Goal: Complete application form: Complete application form

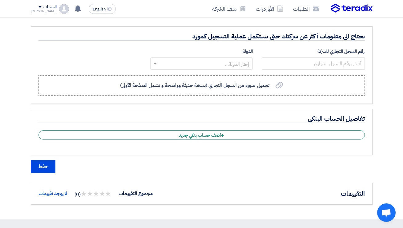
scroll to position [284, 0]
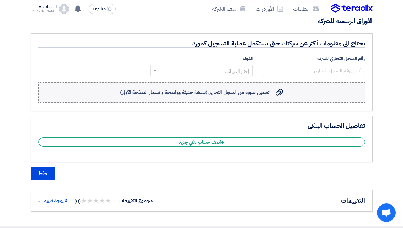
click at [272, 93] on div "تحميل صورة من السجل التجاري (نسخة حديثة وواضحة و تشمل الصفحة الأولى) تحميل صورة…" at bounding box center [201, 92] width 163 height 7
click at [0, 0] on input "تحميل صورة من السجل التجاري (نسخة حديثة وواضحة و تشمل الصفحة الأولى) تحميل صورة…" at bounding box center [0, 0] width 0 height 0
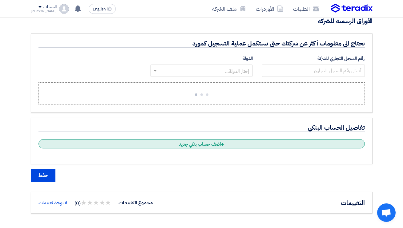
click at [223, 143] on span "+" at bounding box center [222, 144] width 3 height 7
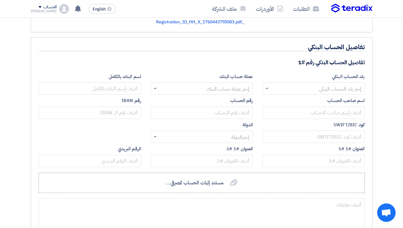
scroll to position [372, 0]
click at [294, 88] on input "text" at bounding box center [317, 89] width 90 height 10
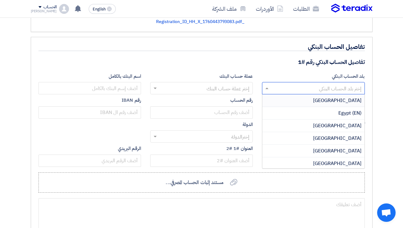
click at [297, 99] on div "[GEOGRAPHIC_DATA]" at bounding box center [313, 101] width 102 height 13
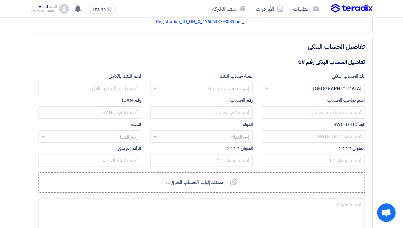
click at [238, 89] on input "text" at bounding box center [205, 89] width 90 height 10
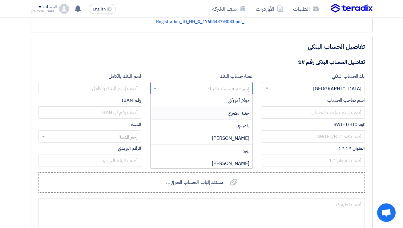
click at [237, 114] on span "جنيه مصري" at bounding box center [239, 113] width 22 height 7
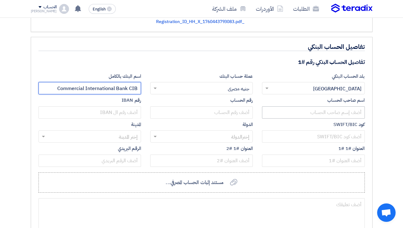
type input "Commercial International Bank CIB"
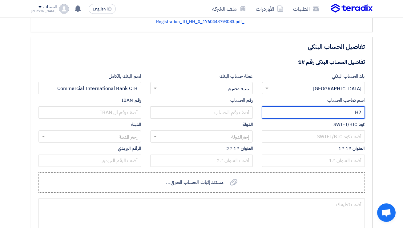
type input "H"
type input "اتش تو اتش اكسبرينس"
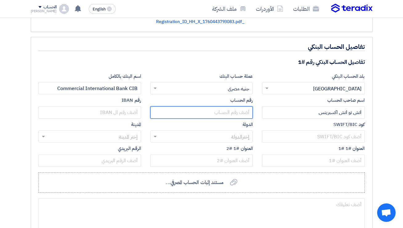
click at [238, 112] on input "text" at bounding box center [201, 113] width 103 height 12
paste input "100054644838"
type input "100054644838"
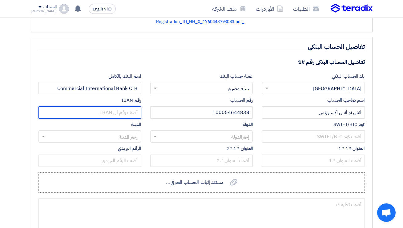
click at [129, 111] on input "text" at bounding box center [89, 113] width 103 height 12
paste input "EG030010012300000100054644838"
type input "EG030010012300000100054644838"
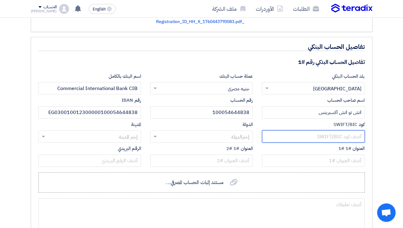
click at [320, 137] on input "text" at bounding box center [313, 137] width 103 height 12
paste input "[SWIFT_CODE]"
click at [203, 136] on input "text" at bounding box center [205, 137] width 90 height 10
type input "[SWIFT_CODE]"
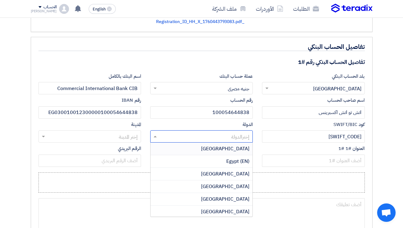
click at [205, 147] on div "[GEOGRAPHIC_DATA]" at bounding box center [202, 149] width 102 height 13
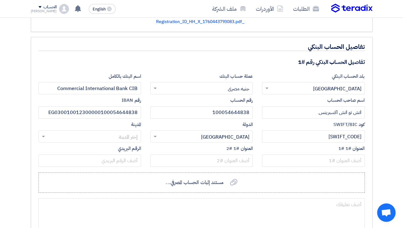
click at [130, 137] on input "text" at bounding box center [93, 137] width 90 height 10
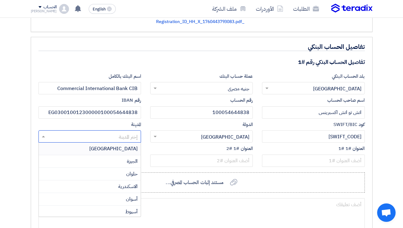
click at [129, 149] on span "[GEOGRAPHIC_DATA]" at bounding box center [113, 148] width 48 height 7
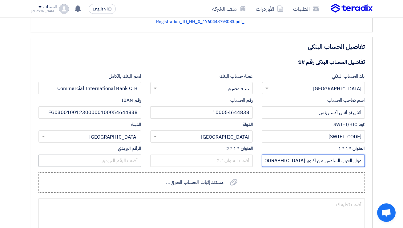
type input "مول العرب السادس من اكتوبر [GEOGRAPHIC_DATA]"
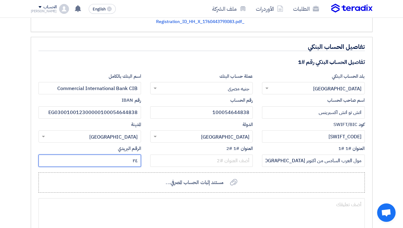
type input "٢"
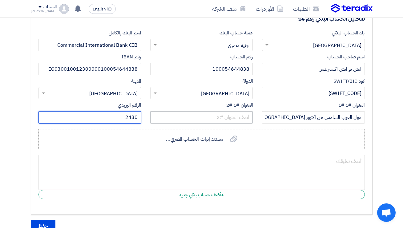
scroll to position [421, 0]
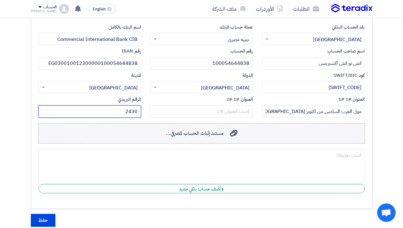
type input "2430"
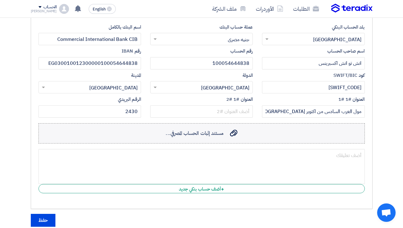
click at [217, 136] on span "مستند إثبات الحساب المصرفي..." at bounding box center [195, 133] width 58 height 7
click at [0, 0] on input "مستند إثبات الحساب المصرفي... مستند إثبات الحساب المصرفي..." at bounding box center [0, 0] width 0 height 0
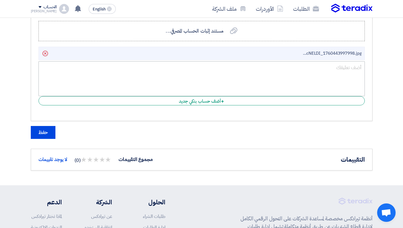
scroll to position [539, 0]
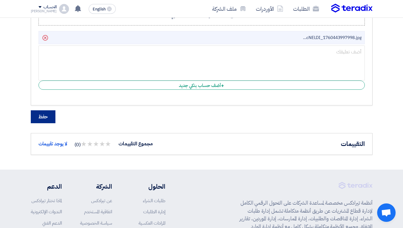
click at [46, 115] on button "حفظ" at bounding box center [43, 117] width 25 height 13
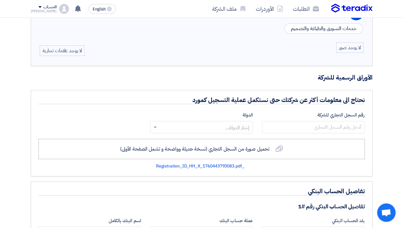
scroll to position [226, 0]
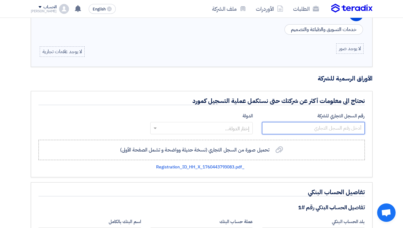
click at [303, 128] on input "number" at bounding box center [313, 128] width 103 height 12
type input "21461"
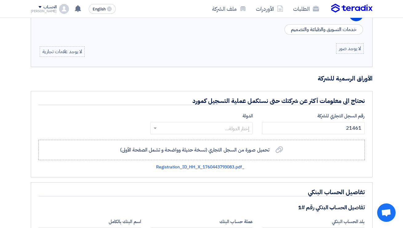
click at [231, 127] on input "text" at bounding box center [205, 129] width 90 height 10
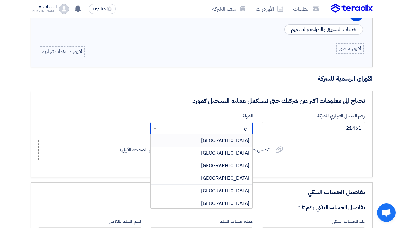
type input "eg"
click at [229, 152] on div "[GEOGRAPHIC_DATA]" at bounding box center [202, 153] width 102 height 13
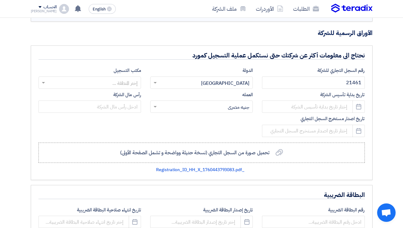
scroll to position [275, 0]
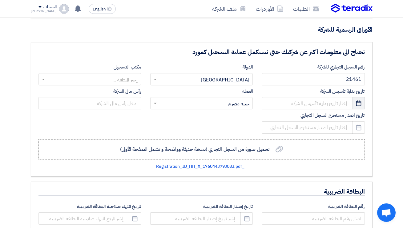
click at [358, 103] on icon "Pick a date" at bounding box center [359, 103] width 6 height 6
select select "10"
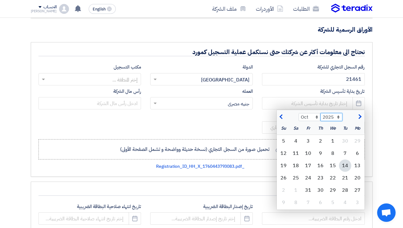
click at [338, 117] on select "2015 2016 2017 2018 2019 2020 2021 2022 2023 2024 2025 2026 2027 2028 2029 2030…" at bounding box center [332, 117] width 22 height 8
select select "2022"
select select "2"
click at [320, 166] on div "17" at bounding box center [320, 166] width 12 height 12
type input "[DATE]"
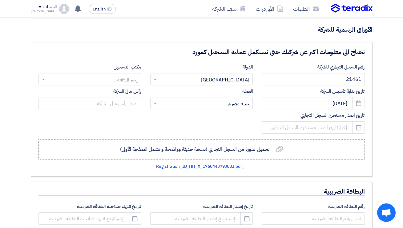
click at [131, 80] on input "text" at bounding box center [93, 80] width 90 height 10
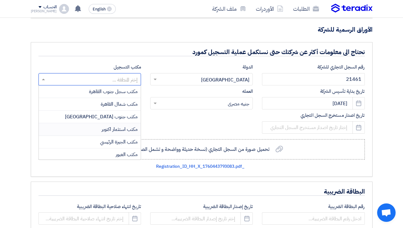
click at [126, 128] on span "مكتب استثمار اكتوبر" at bounding box center [120, 129] width 36 height 7
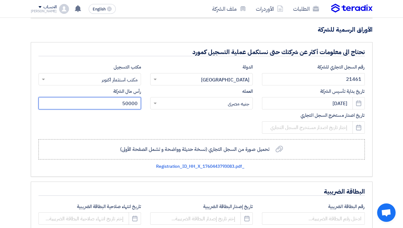
type input "50000"
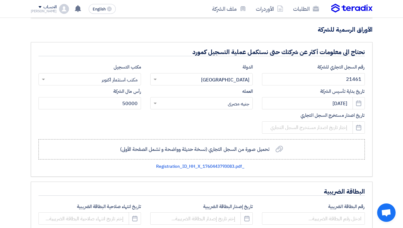
click at [184, 129] on div "رقم السجل التجاري للشركة 21461 الدولة إختار الدولة... × [GEOGRAPHIC_DATA] × مكت…" at bounding box center [202, 100] width 336 height 73
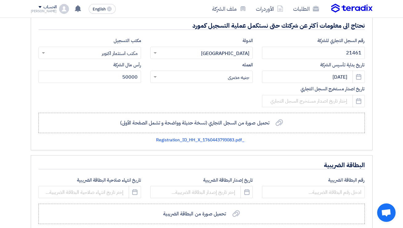
scroll to position [303, 0]
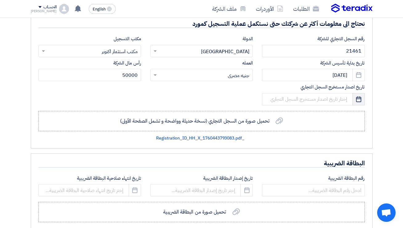
click at [358, 98] on use "button" at bounding box center [358, 99] width 5 height 6
select select "10"
select select "2025"
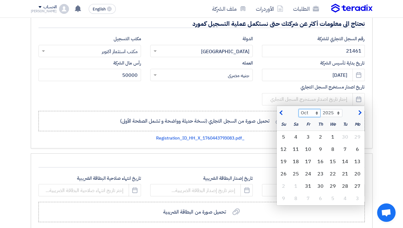
select select "4"
click at [333, 161] on div "16" at bounding box center [333, 162] width 12 height 12
type input "[DATE]"
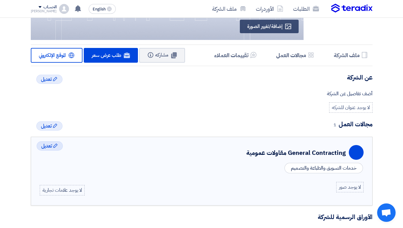
scroll to position [87, 0]
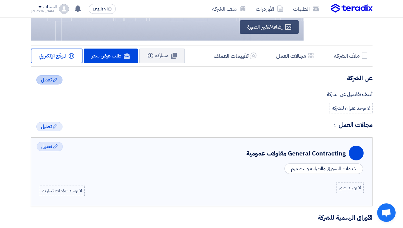
click at [53, 79] on icon "Edit" at bounding box center [55, 79] width 5 height 5
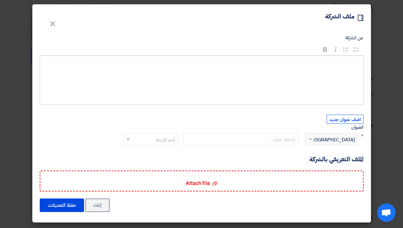
scroll to position [6, 0]
paste input "44 Al Mostakbal - [GEOGRAPHIC_DATA] - Ground floor - [GEOGRAPHIC_DATA], [GEOGRA…"
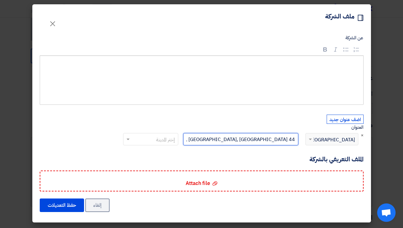
type input "44 Al Mostakbal - [GEOGRAPHIC_DATA] - Ground floor - [GEOGRAPHIC_DATA], [GEOGRA…"
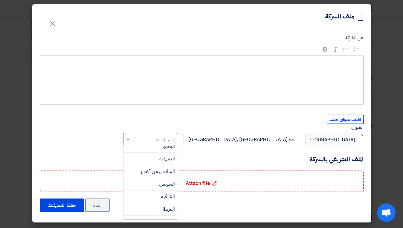
scroll to position [115, 0]
click at [151, 174] on span "السادس من أكتوبر" at bounding box center [158, 175] width 34 height 7
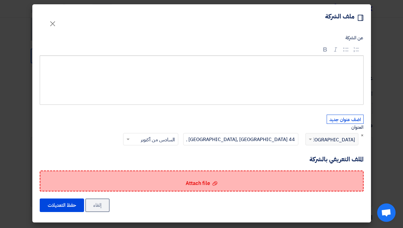
click at [203, 184] on span "Attach file" at bounding box center [198, 184] width 24 height 8
click at [0, 0] on input "Attach file Attach file" at bounding box center [0, 0] width 0 height 0
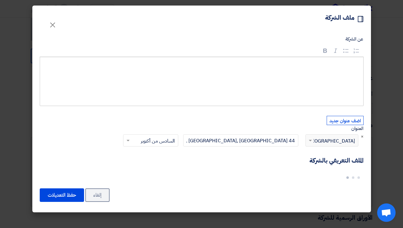
click at [300, 79] on div "Rich Text Editor, main" at bounding box center [202, 81] width 324 height 49
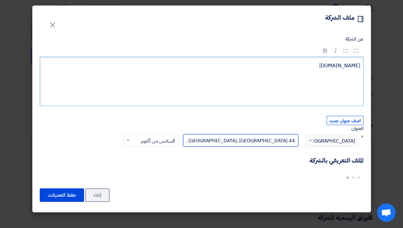
click at [231, 145] on input "44 Al Mostakbal - [GEOGRAPHIC_DATA] - Ground floor - [GEOGRAPHIC_DATA], [GEOGRA…" at bounding box center [240, 141] width 115 height 12
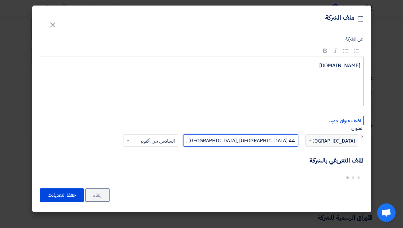
click at [231, 145] on input "44 Al Mostakbal - [GEOGRAPHIC_DATA] - Ground floor - [GEOGRAPHIC_DATA], [GEOGRA…" at bounding box center [240, 141] width 115 height 12
click at [286, 144] on input "44 Al Mostakbal - [GEOGRAPHIC_DATA] - Ground floor - [GEOGRAPHIC_DATA], [GEOGRA…" at bounding box center [240, 141] width 115 height 12
click at [298, 144] on input "44 Al Mostakbal - [GEOGRAPHIC_DATA] - Ground floor - [GEOGRAPHIC_DATA], [GEOGRA…" at bounding box center [240, 141] width 115 height 12
click at [297, 144] on input "44 Al Mostakbal - [GEOGRAPHIC_DATA] - Ground floor - [GEOGRAPHIC_DATA], [GEOGRA…" at bounding box center [240, 141] width 115 height 12
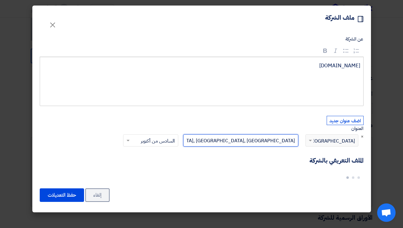
click at [218, 145] on input "Al Mostakbal - [GEOGRAPHIC_DATA] - Ground floor - [GEOGRAPHIC_DATA], [GEOGRAPHI…" at bounding box center [240, 141] width 115 height 12
paste input "44"
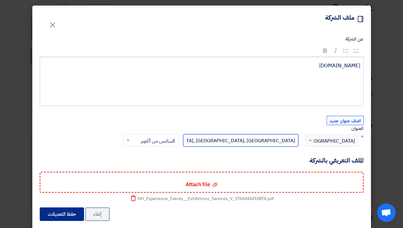
type input "Al 44 Mostakbal - [GEOGRAPHIC_DATA] - Ground floor - [GEOGRAPHIC_DATA], [GEOGRA…"
click at [71, 219] on button "حفظ التعديلات" at bounding box center [62, 215] width 44 height 14
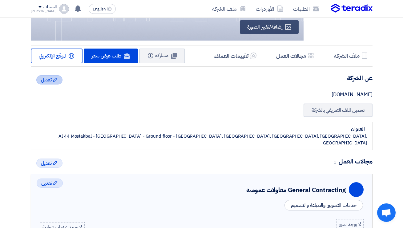
click at [56, 80] on icon "Edit" at bounding box center [55, 79] width 5 height 5
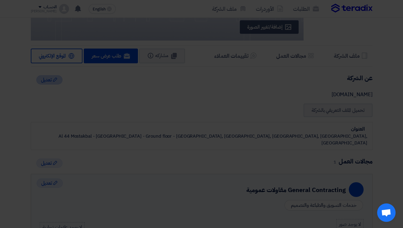
scroll to position [0, 0]
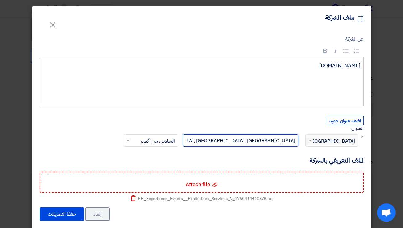
click at [196, 145] on input "Al 44 Mostakbal - [GEOGRAPHIC_DATA] - Ground floor - [GEOGRAPHIC_DATA], [GEOGRA…" at bounding box center [240, 141] width 115 height 12
type input "Al Mostakbal - [GEOGRAPHIC_DATA] - Ground floor - [GEOGRAPHIC_DATA], [GEOGRAPHI…"
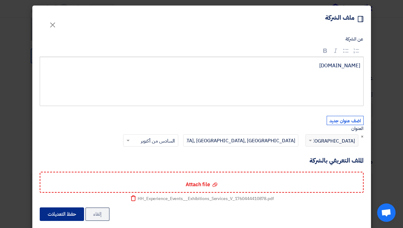
click at [68, 220] on button "حفظ التعديلات" at bounding box center [62, 215] width 44 height 14
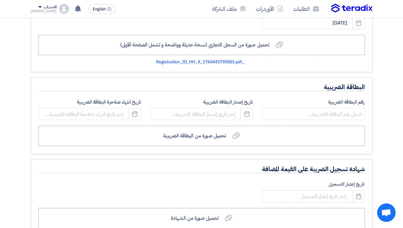
scroll to position [410, 0]
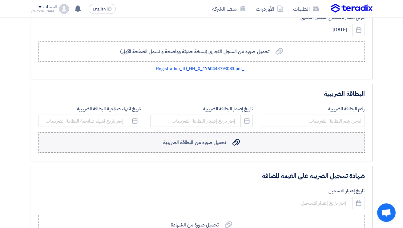
click at [234, 139] on icon "تحميل صورة من البطاقة الضريبية" at bounding box center [235, 142] width 7 height 7
click at [0, 0] on input "تحميل صورة من البطاقة الضريبية تحميل صورة من البطاقة الضريبية" at bounding box center [0, 0] width 0 height 0
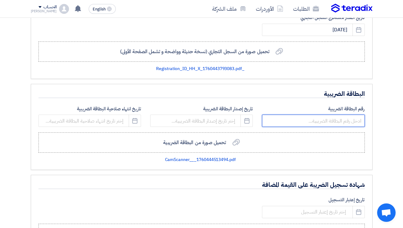
click at [346, 115] on input "number" at bounding box center [313, 121] width 103 height 12
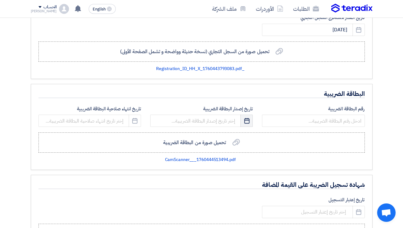
click at [246, 118] on icon "Pick a date" at bounding box center [247, 121] width 6 height 6
select select "10"
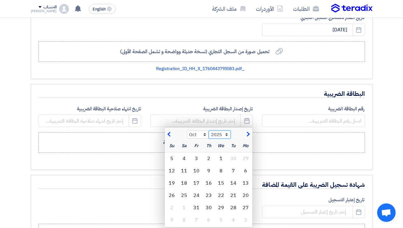
select select "2022"
select select "2"
click at [219, 177] on div "16" at bounding box center [221, 183] width 12 height 12
type input "[DATE]"
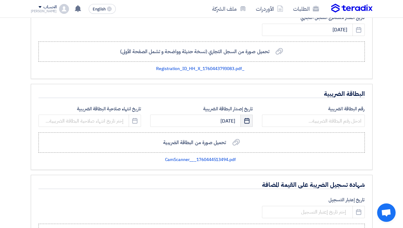
click at [245, 118] on use "button" at bounding box center [246, 121] width 5 height 6
select select "2"
select select "2022"
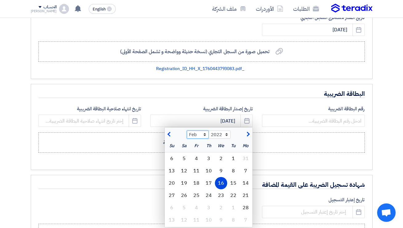
select select "8"
click at [233, 202] on div "30" at bounding box center [233, 208] width 12 height 12
type input "[DATE]"
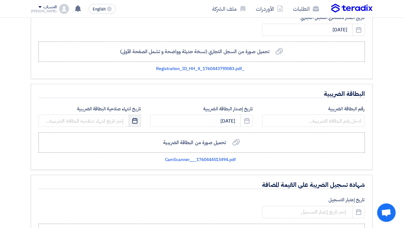
click at [135, 118] on icon "Pick a date" at bounding box center [135, 121] width 6 height 6
select select "10"
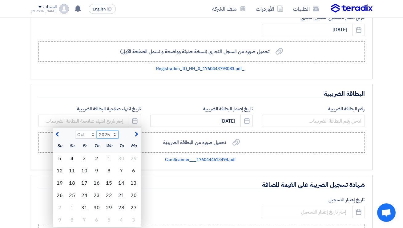
select select "2027"
select select "8"
click at [62, 202] on div "29" at bounding box center [60, 208] width 12 height 12
type input "[DATE]"
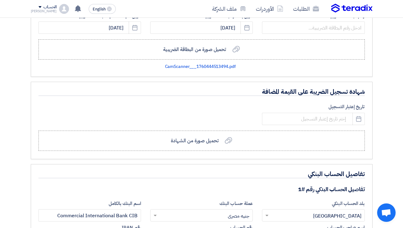
scroll to position [506, 0]
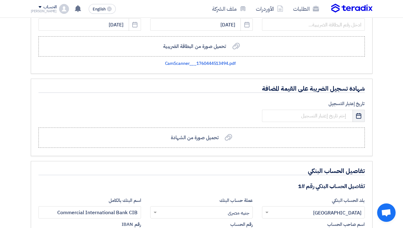
click at [358, 113] on use "button" at bounding box center [358, 116] width 5 height 6
select select "10"
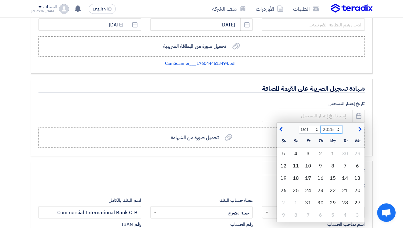
select select "2022"
select select "8"
click at [333, 197] on div "31" at bounding box center [333, 203] width 12 height 12
type input "[DATE]"
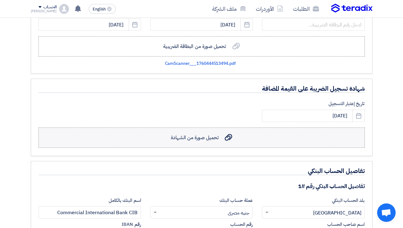
click at [226, 134] on icon "تحميل صورة من الشهادة" at bounding box center [228, 137] width 7 height 7
click at [0, 0] on input "تحميل صورة من الشهادة تحميل صورة من الشهادة" at bounding box center [0, 0] width 0 height 0
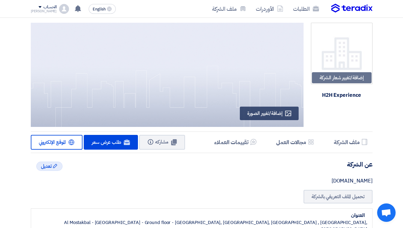
scroll to position [0, 0]
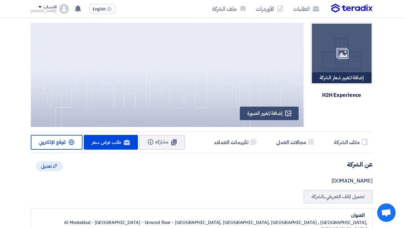
click at [361, 77] on div "إضافة/تغيير شعار الشركة Image" at bounding box center [342, 77] width 60 height 11
type input "C:\fakepath\2.png"
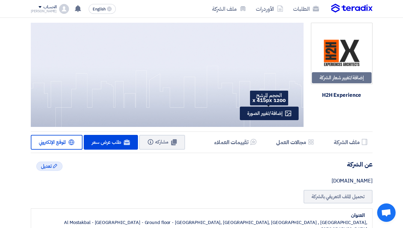
click at [289, 114] on use at bounding box center [288, 114] width 6 height 6
type input "C:\fakepath\H2H BANNER.png"
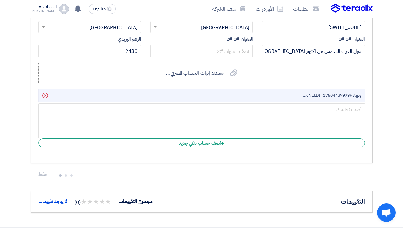
scroll to position [744, 0]
